Goal: Task Accomplishment & Management: Manage account settings

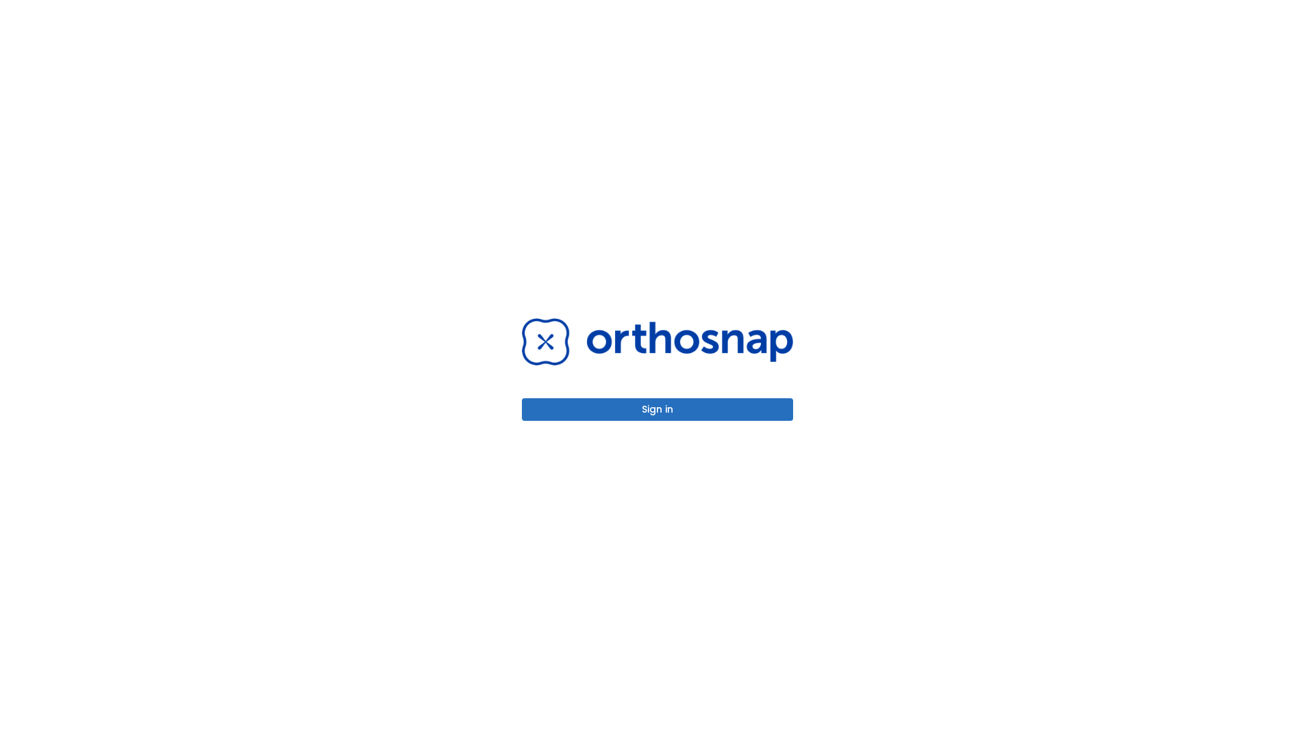
click at [657, 409] on button "Sign in" at bounding box center [657, 410] width 271 height 23
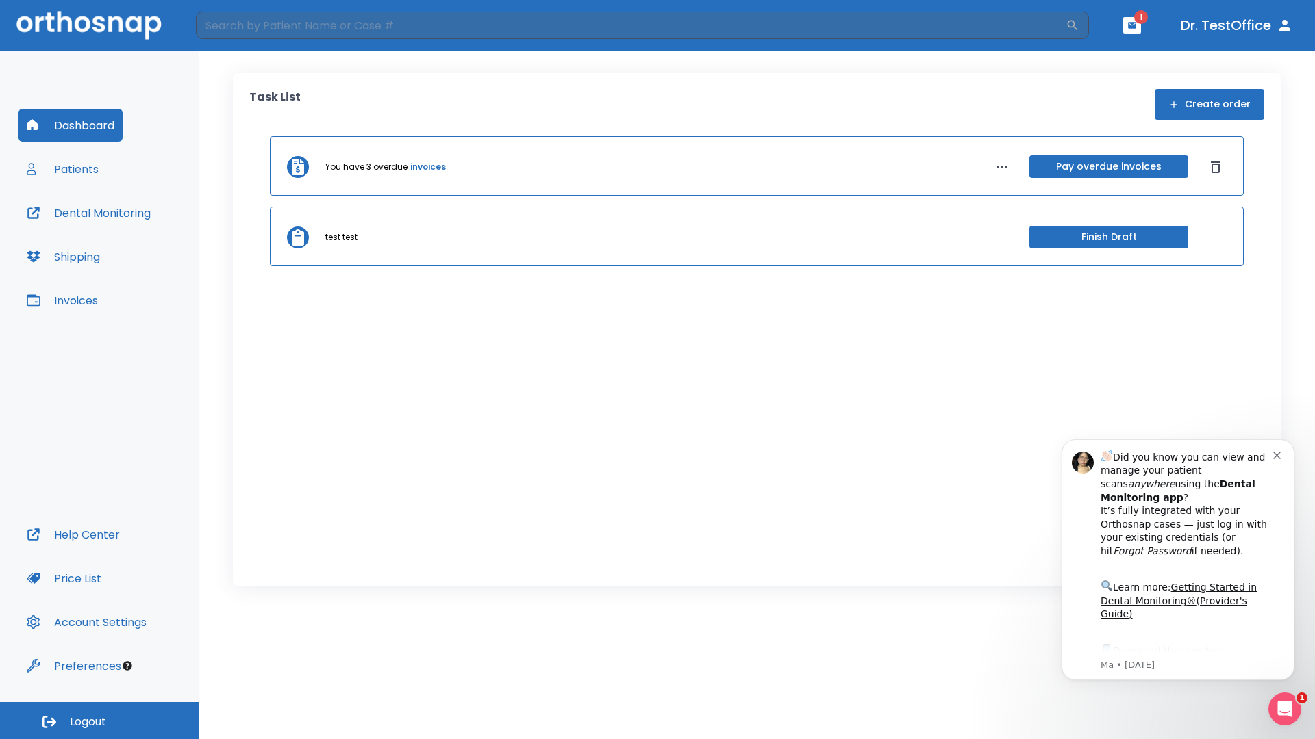
click at [99, 721] on span "Logout" at bounding box center [88, 722] width 36 height 15
